Goal: Navigation & Orientation: Go to known website

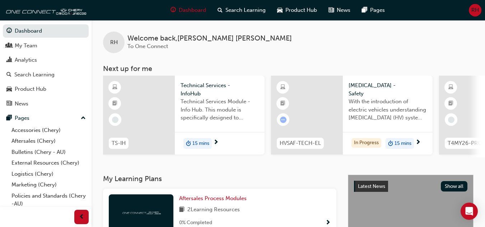
click at [472, 11] on span "RH" at bounding box center [475, 10] width 8 height 8
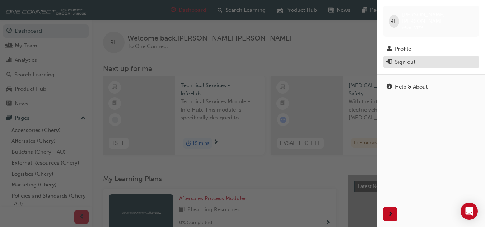
click at [398, 58] on div "Sign out" at bounding box center [405, 62] width 20 height 8
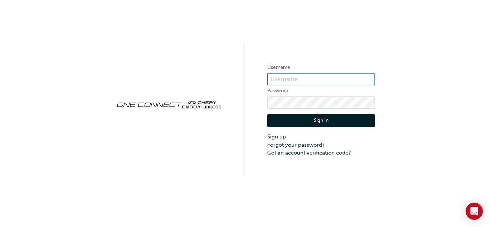
click at [286, 84] on input "text" at bounding box center [321, 79] width 108 height 12
type input "one00345"
click at [277, 123] on button "Sign In" at bounding box center [321, 121] width 108 height 14
